Goal: Find specific page/section: Find specific page/section

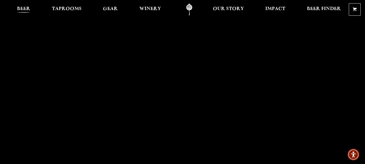
click at [24, 7] on span "Beer" at bounding box center [23, 9] width 13 height 4
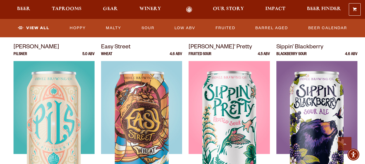
scroll to position [392, 0]
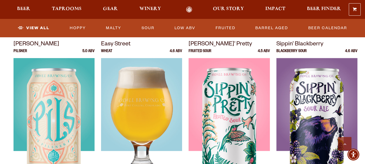
click at [143, 113] on img at bounding box center [141, 125] width 81 height 135
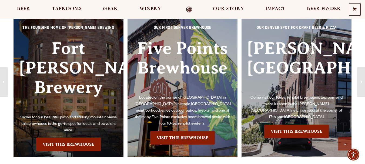
scroll to position [340, 0]
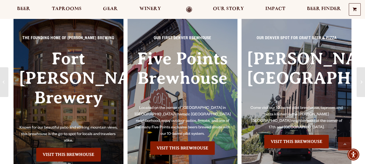
click at [89, 99] on h3 "Fort Collins Brewery" at bounding box center [68, 87] width 99 height 76
click at [65, 148] on link "Visit this Brewhouse" at bounding box center [68, 155] width 65 height 14
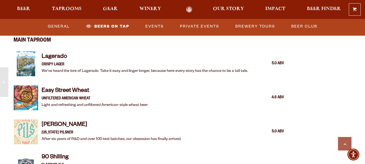
scroll to position [520, 0]
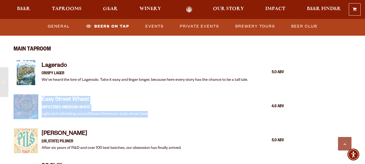
drag, startPoint x: 149, startPoint y: 107, endPoint x: 19, endPoint y: 95, distance: 130.5
click at [19, 95] on div "Easy Street Wheat UNFILTERED AMERICAN WHEAT Light and refreshing and unfiltered…" at bounding box center [149, 106] width 270 height 31
copy div "Easy Street Wheat UNFILTERED AMERICAN WHEAT Light and refreshing and unfiltered…"
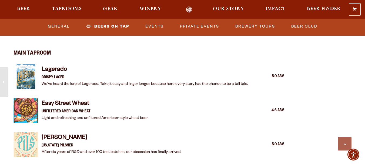
scroll to position [516, 0]
